Goal: Task Accomplishment & Management: Manage account settings

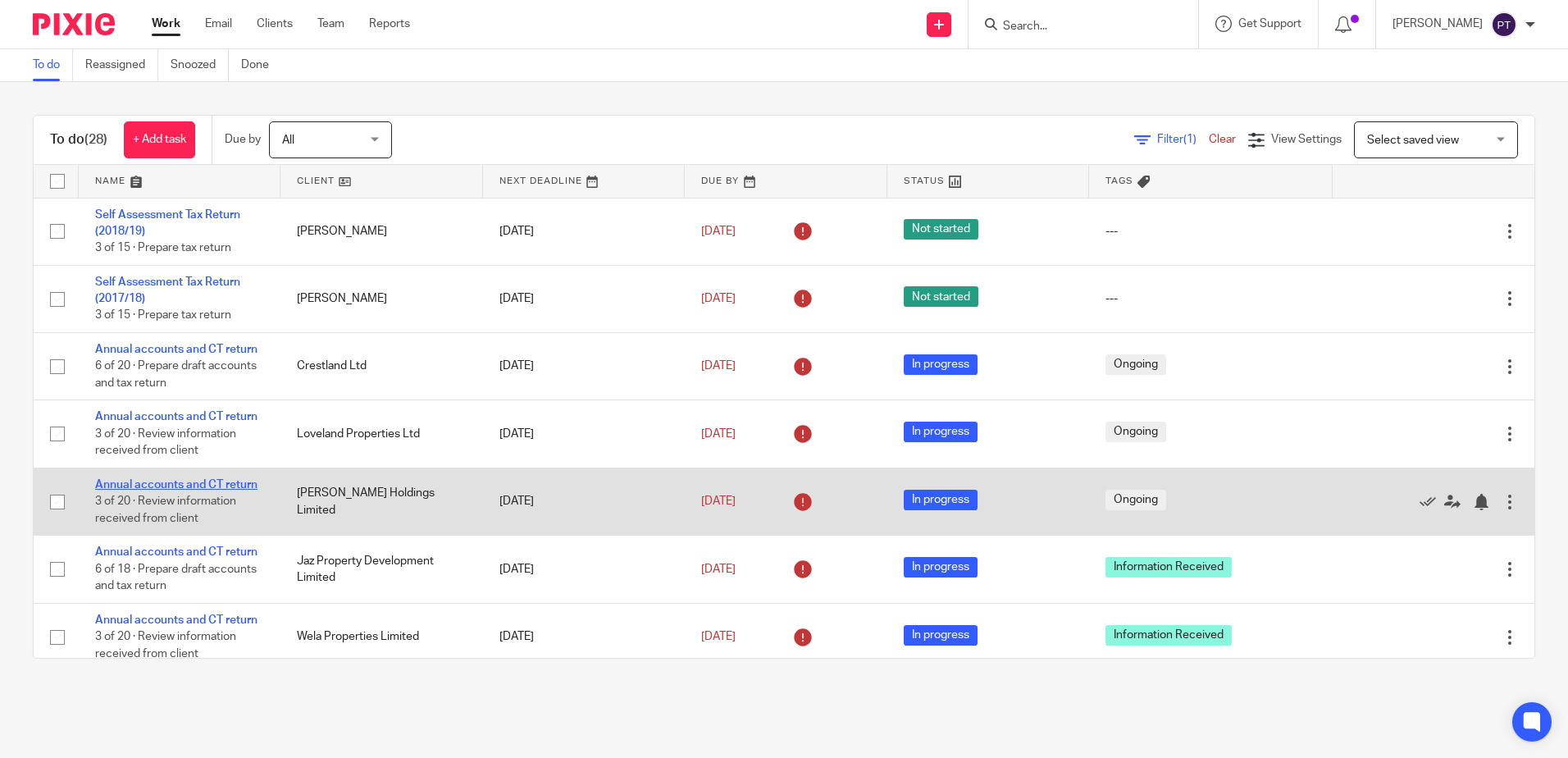
click at [158, 484] on link "Annual accounts and CT return" at bounding box center [176, 485] width 163 height 12
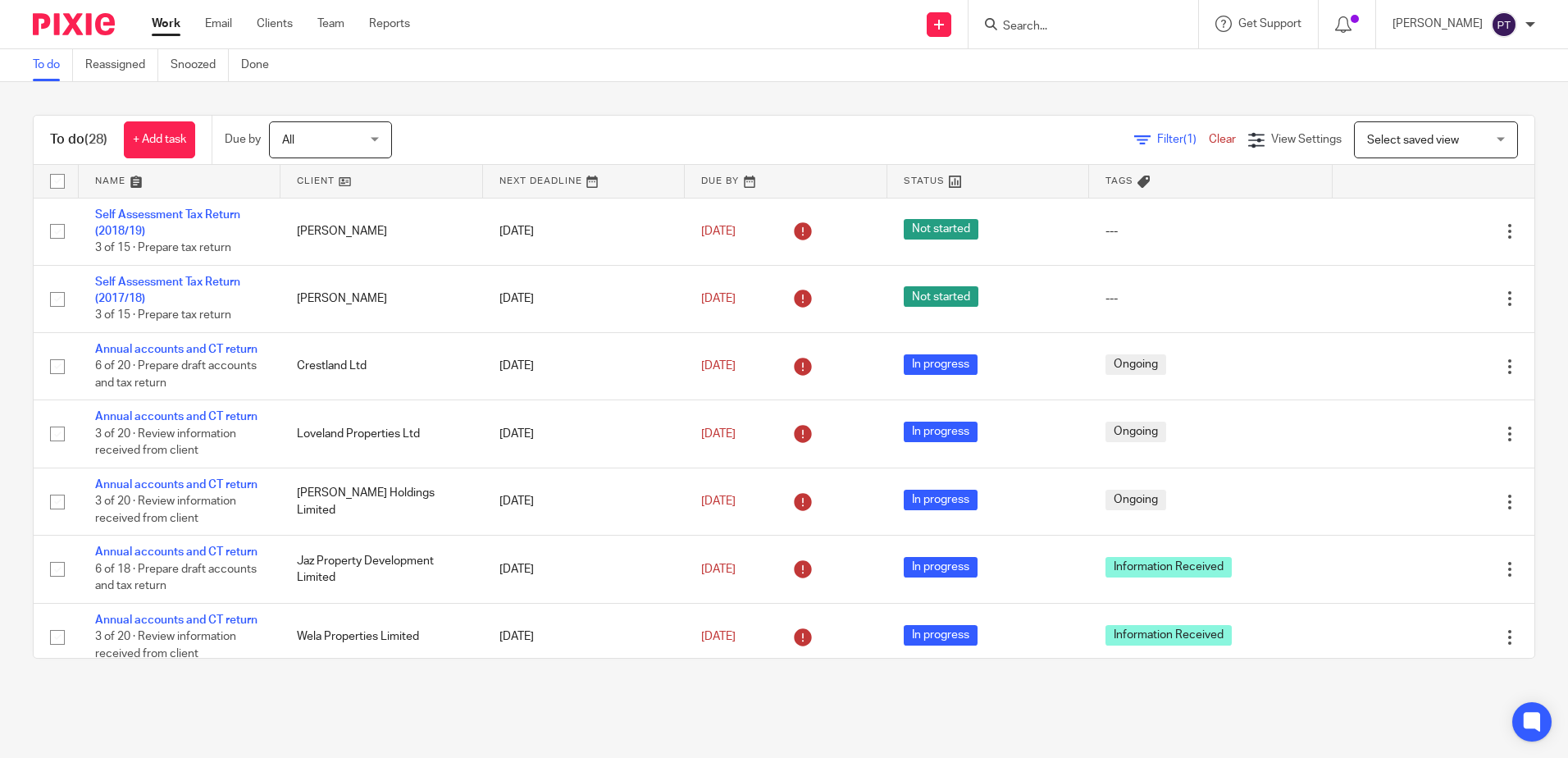
click at [1109, 25] on input "Search" at bounding box center [1076, 27] width 148 height 15
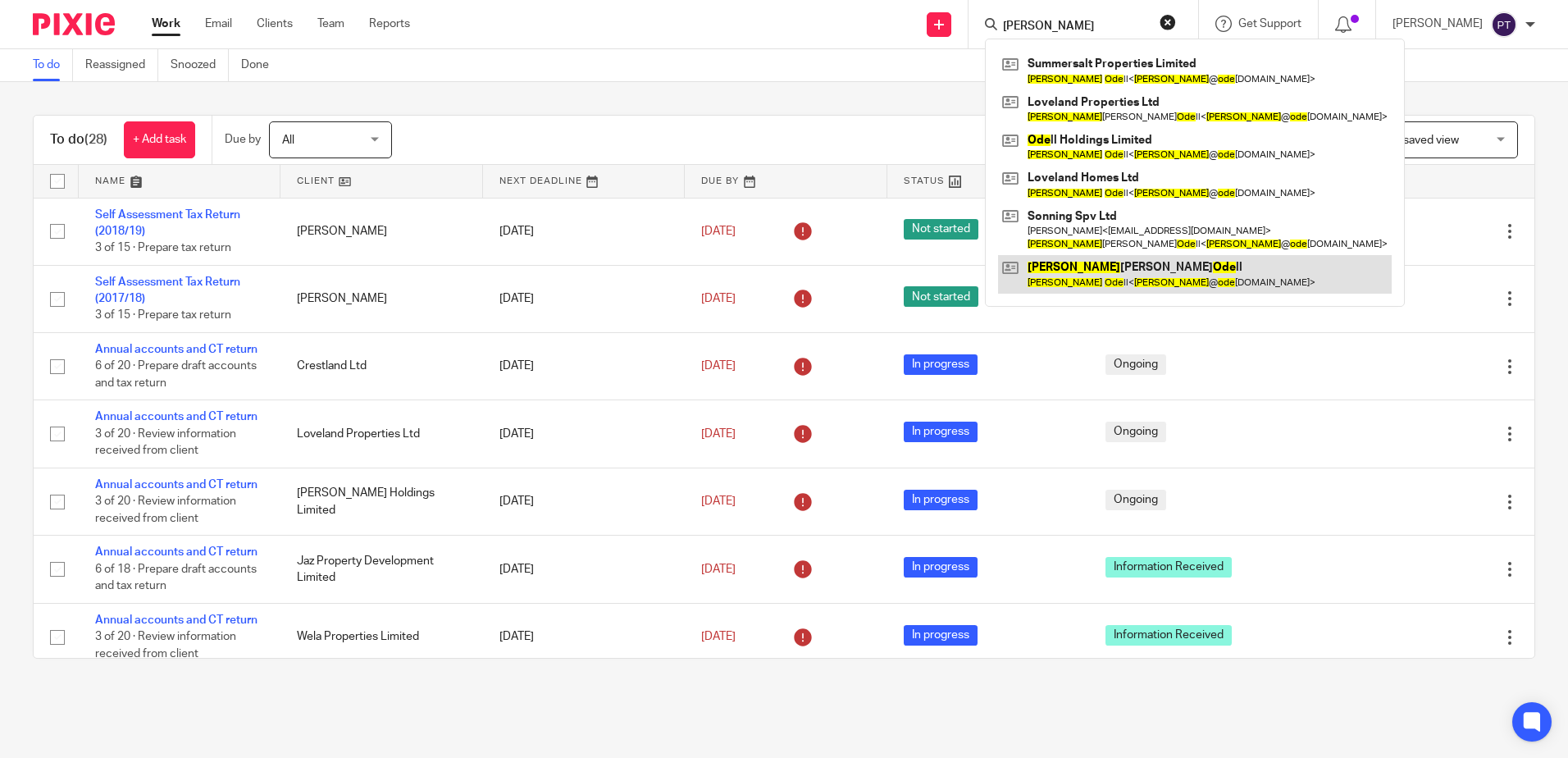
type input "[PERSON_NAME]"
click at [1100, 267] on link at bounding box center [1195, 274] width 393 height 38
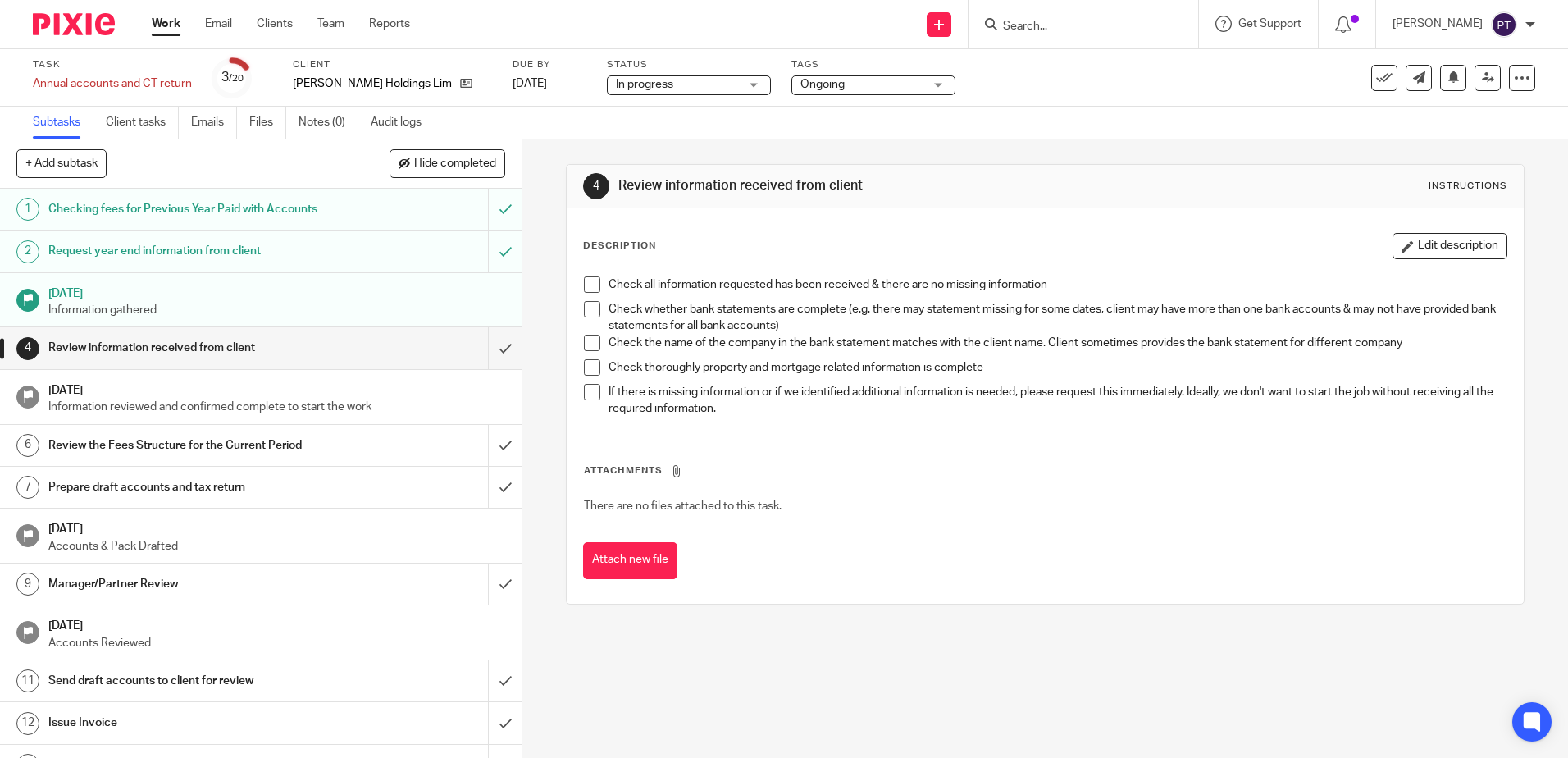
click at [430, 86] on div "[PERSON_NAME] Holdings Limited" at bounding box center [393, 84] width 200 height 17
click at [461, 88] on icon at bounding box center [466, 83] width 13 height 13
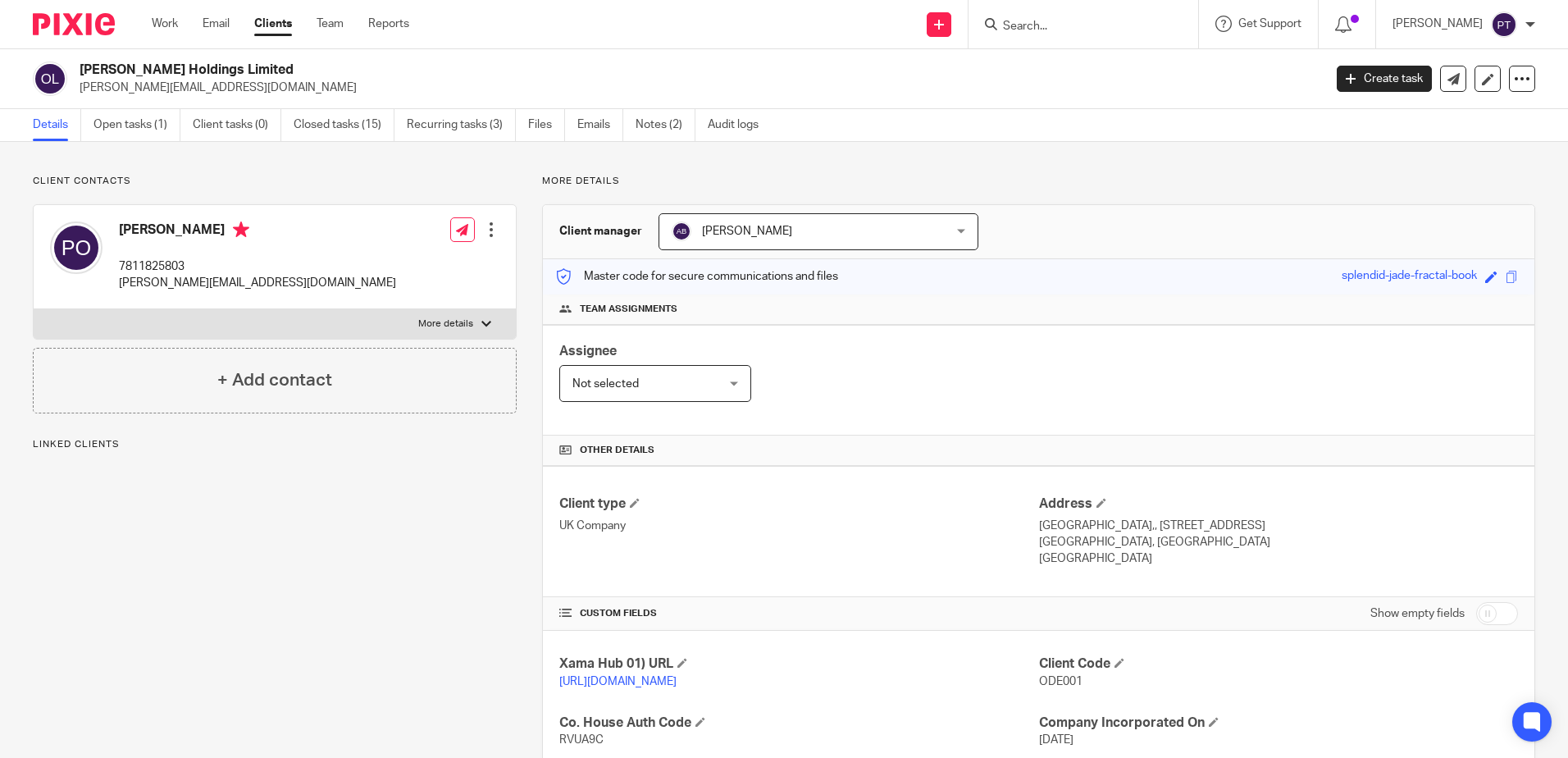
click at [147, 229] on h4 "Paul Odell" at bounding box center [258, 232] width 277 height 20
click at [233, 229] on icon at bounding box center [242, 230] width 17 height 17
click at [496, 237] on div "Paul Odell 7811825803 paul@odellholdings.co.uk Edit contact Create client from …" at bounding box center [274, 257] width 482 height 104
click at [491, 237] on div at bounding box center [492, 230] width 17 height 17
click at [420, 290] on link "Create client from contact" at bounding box center [414, 290] width 157 height 24
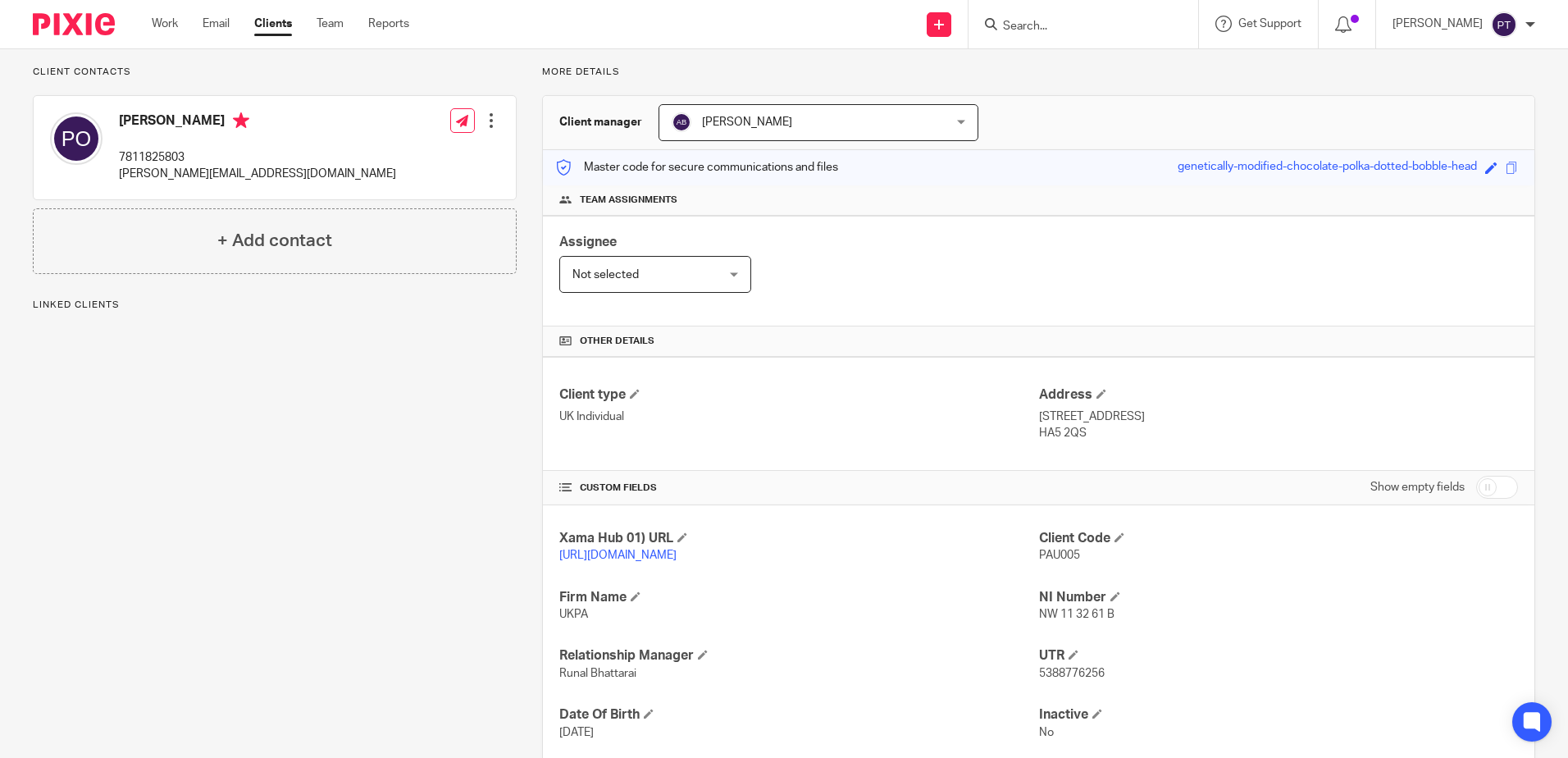
scroll to position [226, 0]
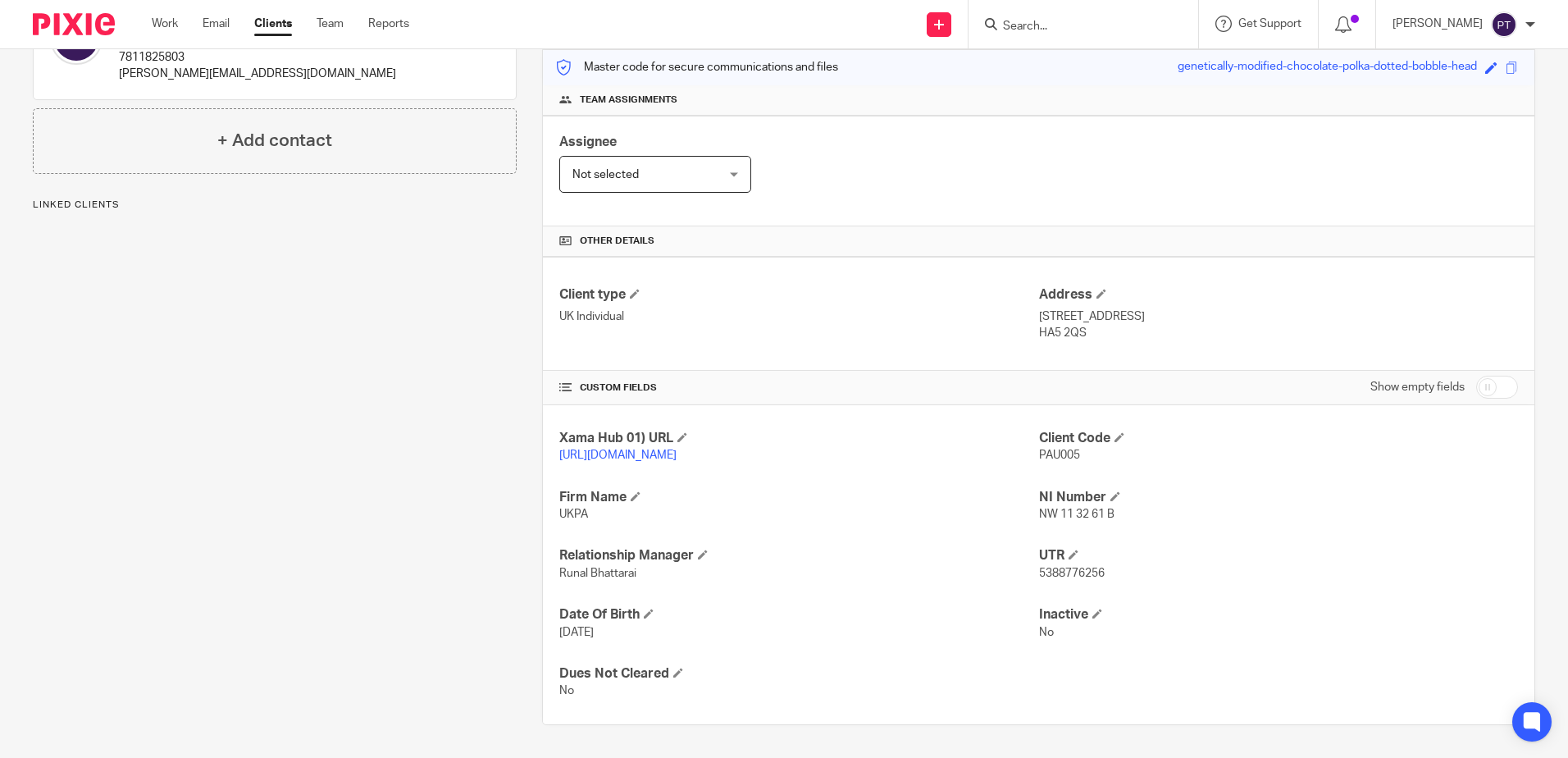
drag, startPoint x: 1034, startPoint y: 303, endPoint x: 1161, endPoint y: 295, distance: 127.3
click at [1161, 309] on p "7 Field End Road" at bounding box center [1279, 317] width 479 height 17
drag, startPoint x: 1161, startPoint y: 295, endPoint x: 1065, endPoint y: 327, distance: 101.2
click at [1065, 327] on div "Client type UK Individual Address 7 Field End Road HA5 2QS" at bounding box center [1039, 314] width 992 height 114
